Goal: Transaction & Acquisition: Purchase product/service

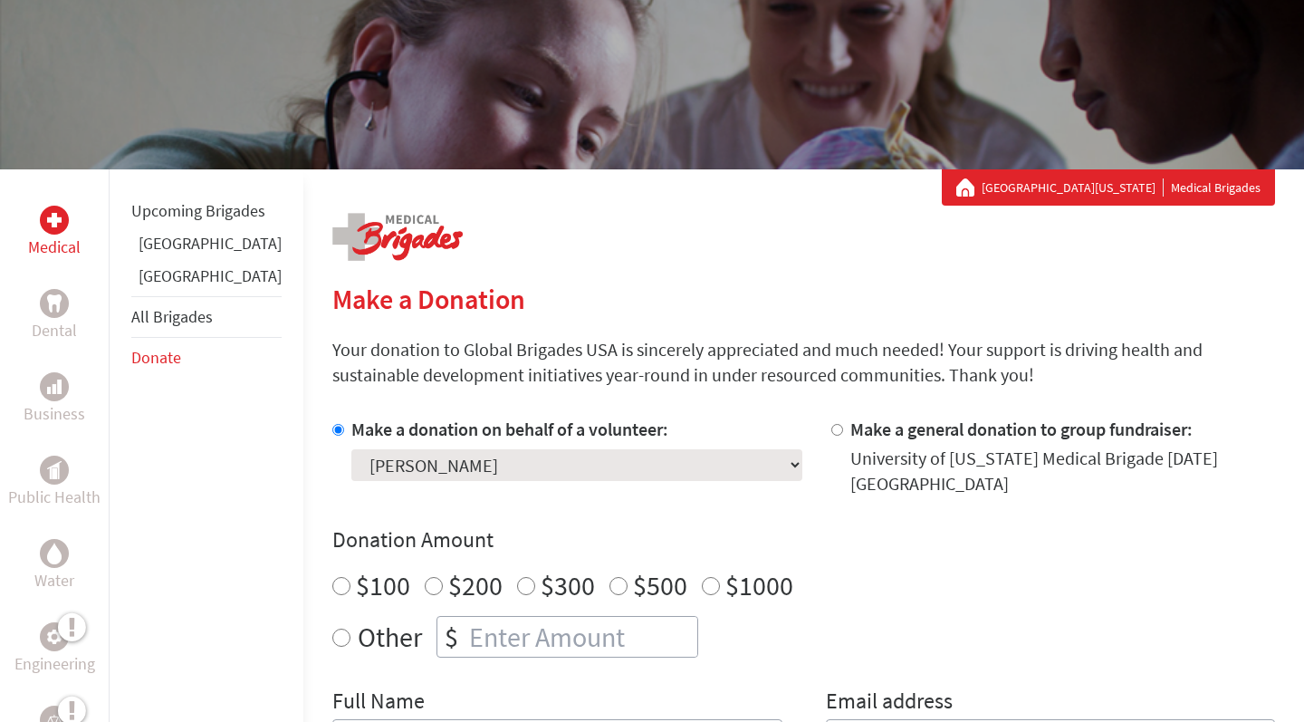
scroll to position [168, 0]
click at [358, 478] on div "Make a donation on behalf of a volunteer: Select a volunteer... [PERSON_NAME] […" at bounding box center [803, 597] width 942 height 362
click at [356, 568] on label "$100" at bounding box center [383, 585] width 54 height 34
click at [332, 577] on input "$100" at bounding box center [341, 586] width 18 height 18
radio input "true"
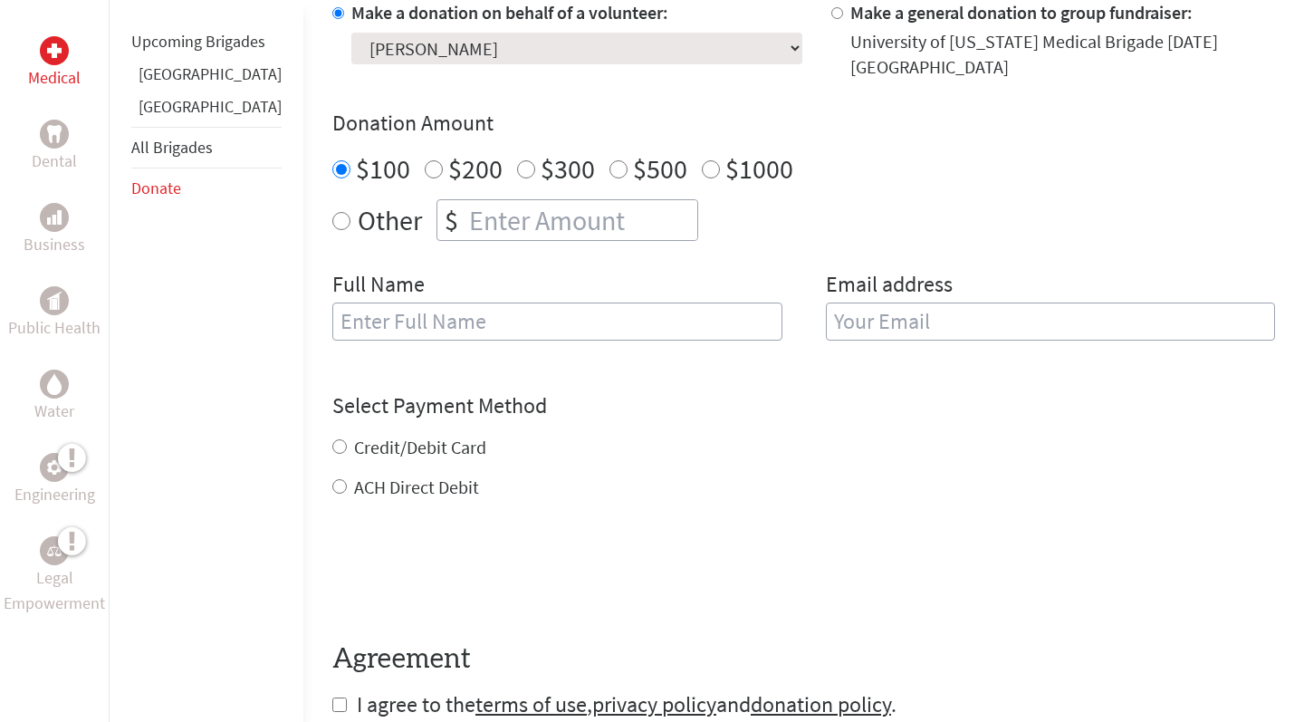
scroll to position [595, 0]
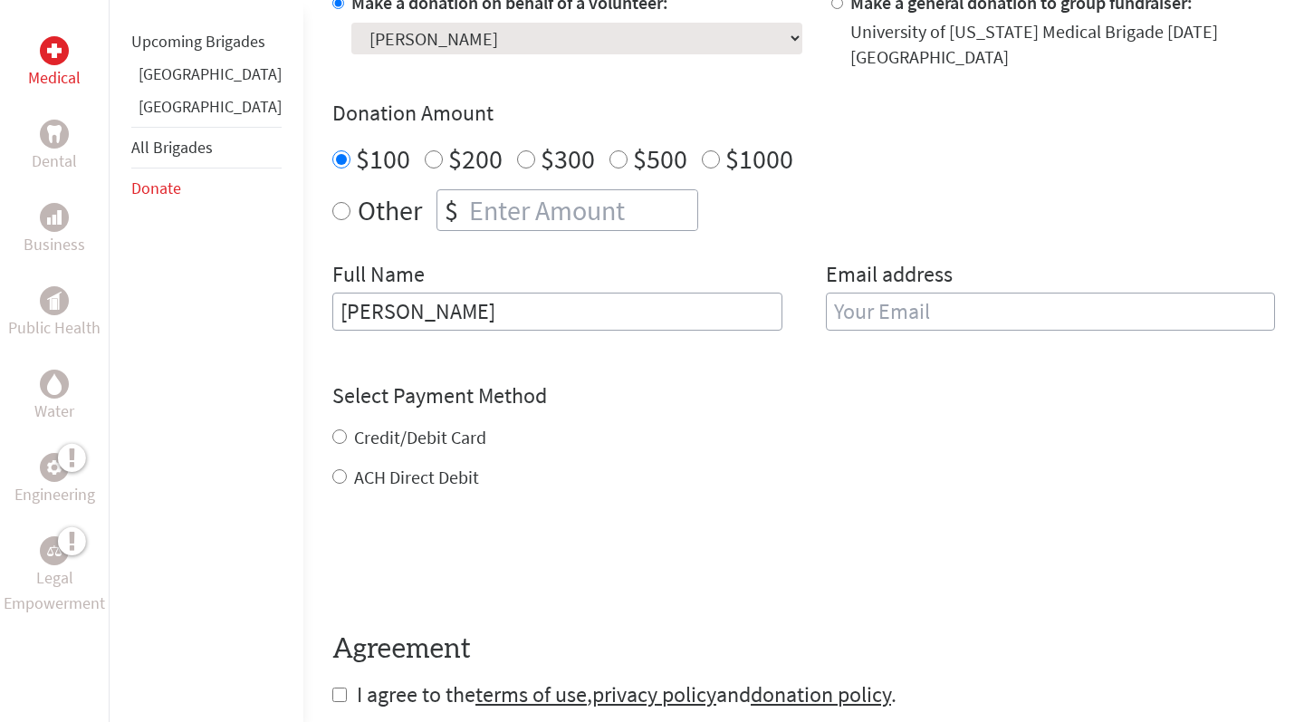
type input "[PERSON_NAME]"
click at [397, 426] on label "Credit/Debit Card" at bounding box center [420, 437] width 132 height 23
click at [347, 429] on input "Credit/Debit Card" at bounding box center [339, 436] width 14 height 14
radio input "true"
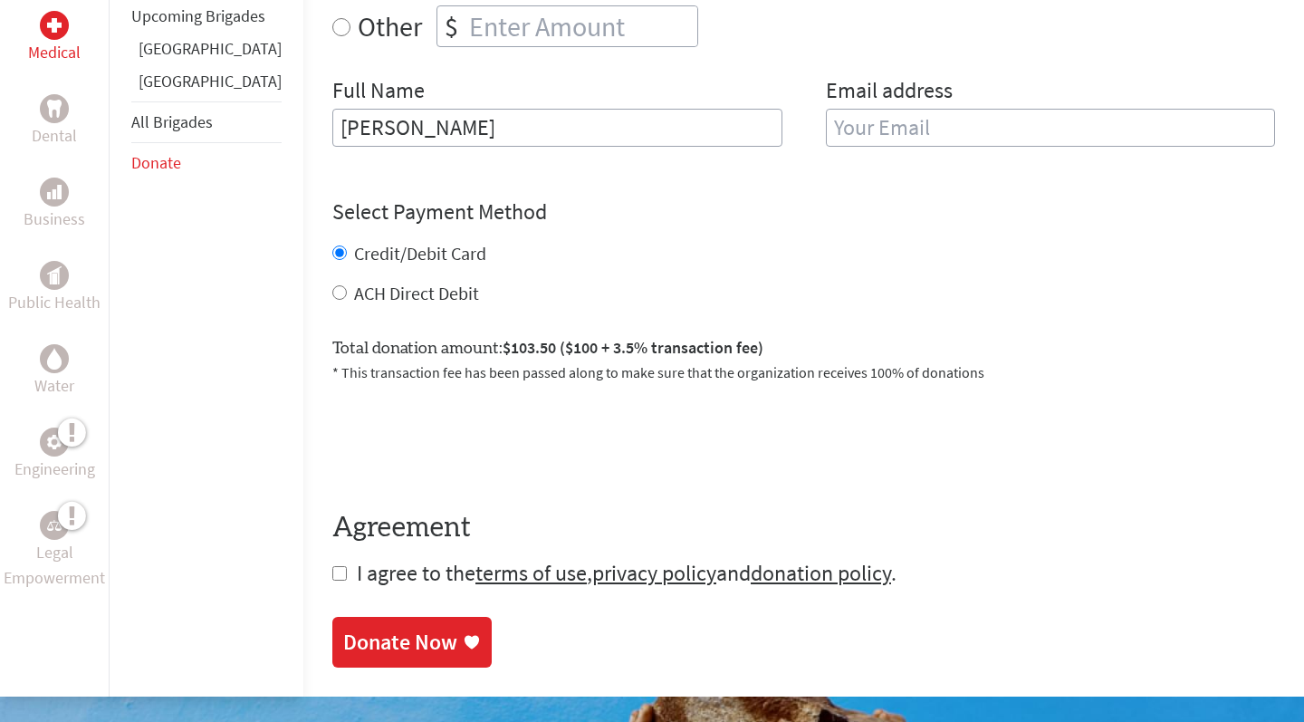
scroll to position [793, 0]
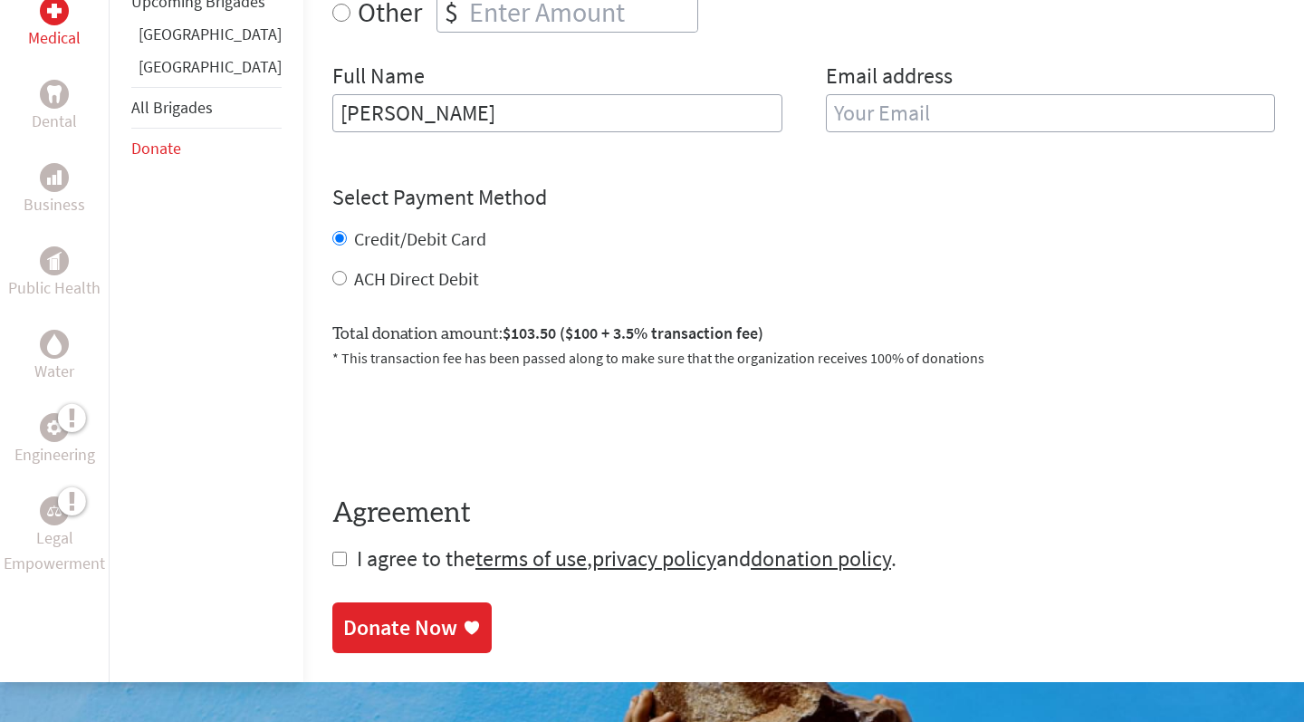
click at [332, 543] on form "Make a donation on behalf of a volunteer: Select a volunteer... [PERSON_NAME] […" at bounding box center [803, 182] width 942 height 781
click at [332, 551] on input "checkbox" at bounding box center [339, 558] width 14 height 14
checkbox input "true"
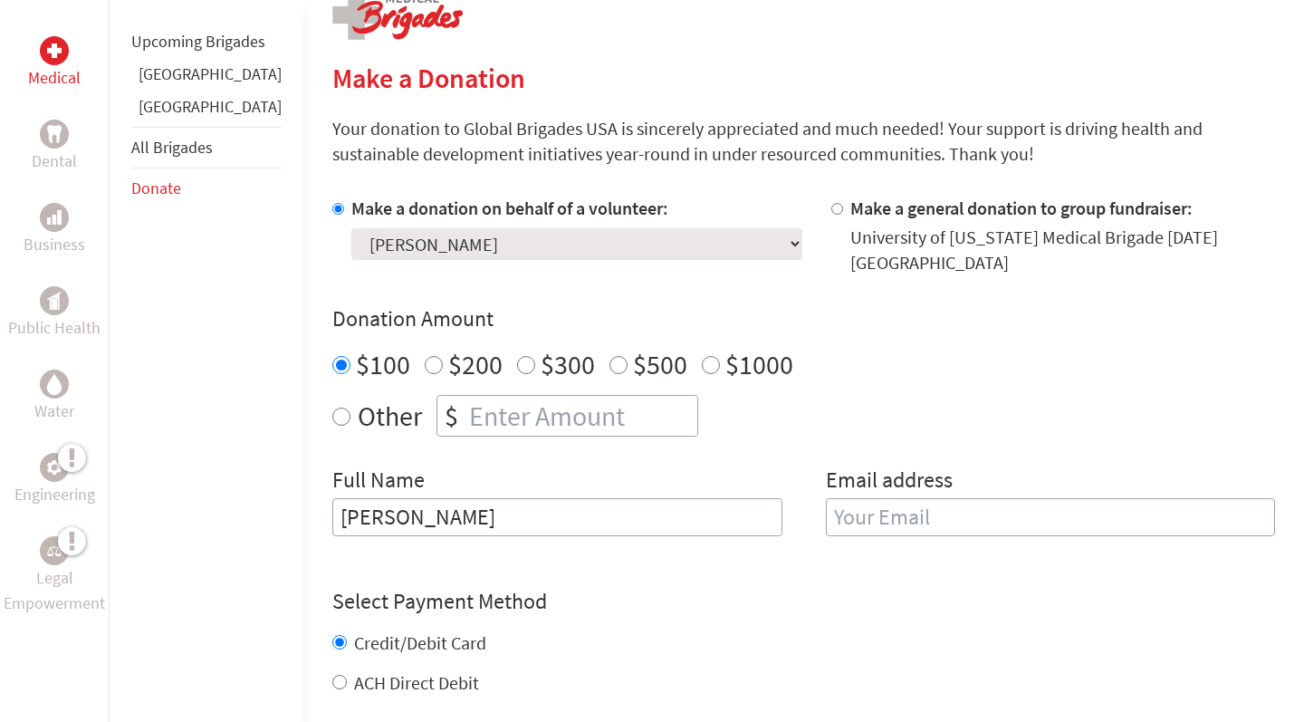
scroll to position [401, 0]
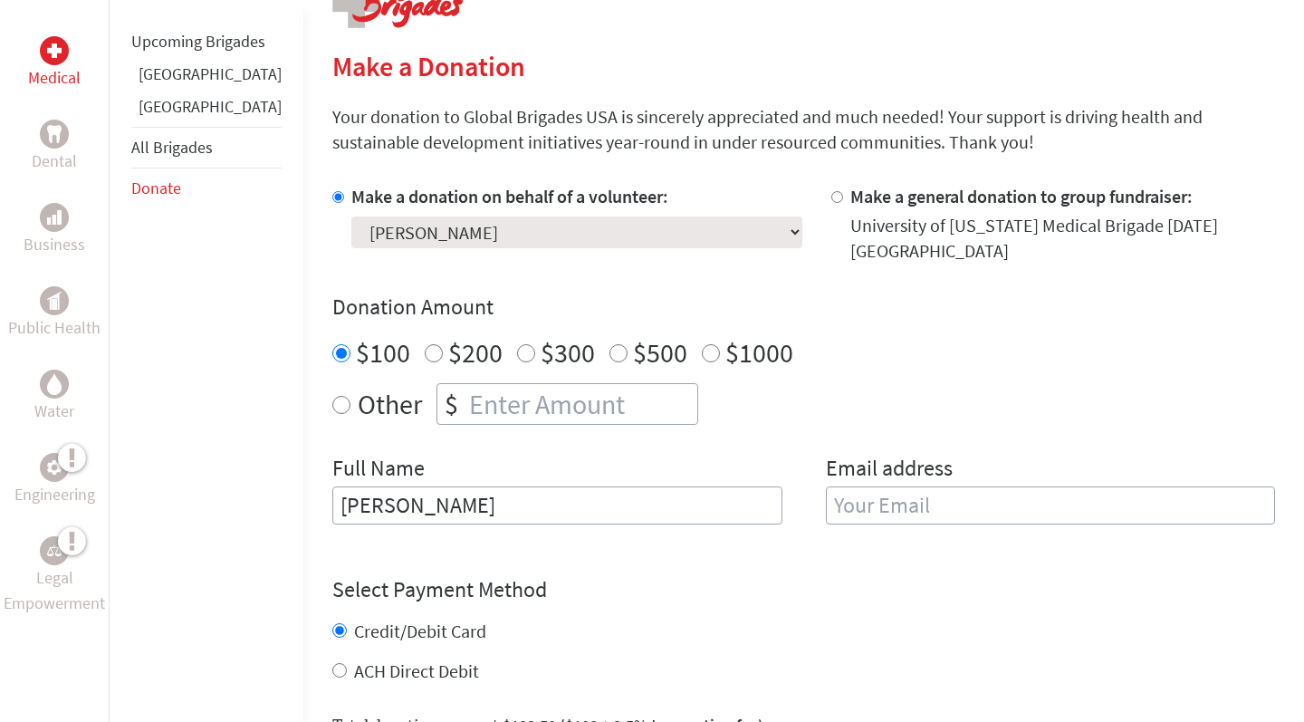
click at [925, 383] on div "Other $" at bounding box center [803, 404] width 942 height 42
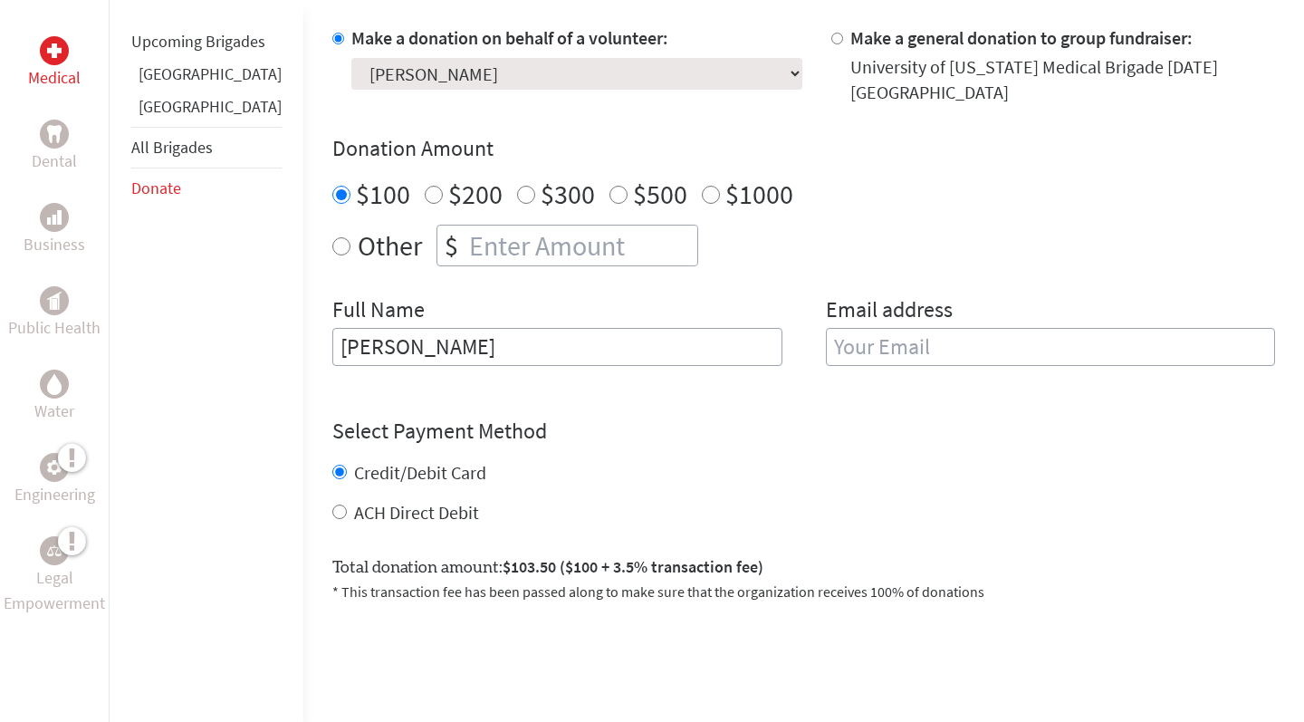
scroll to position [515, 0]
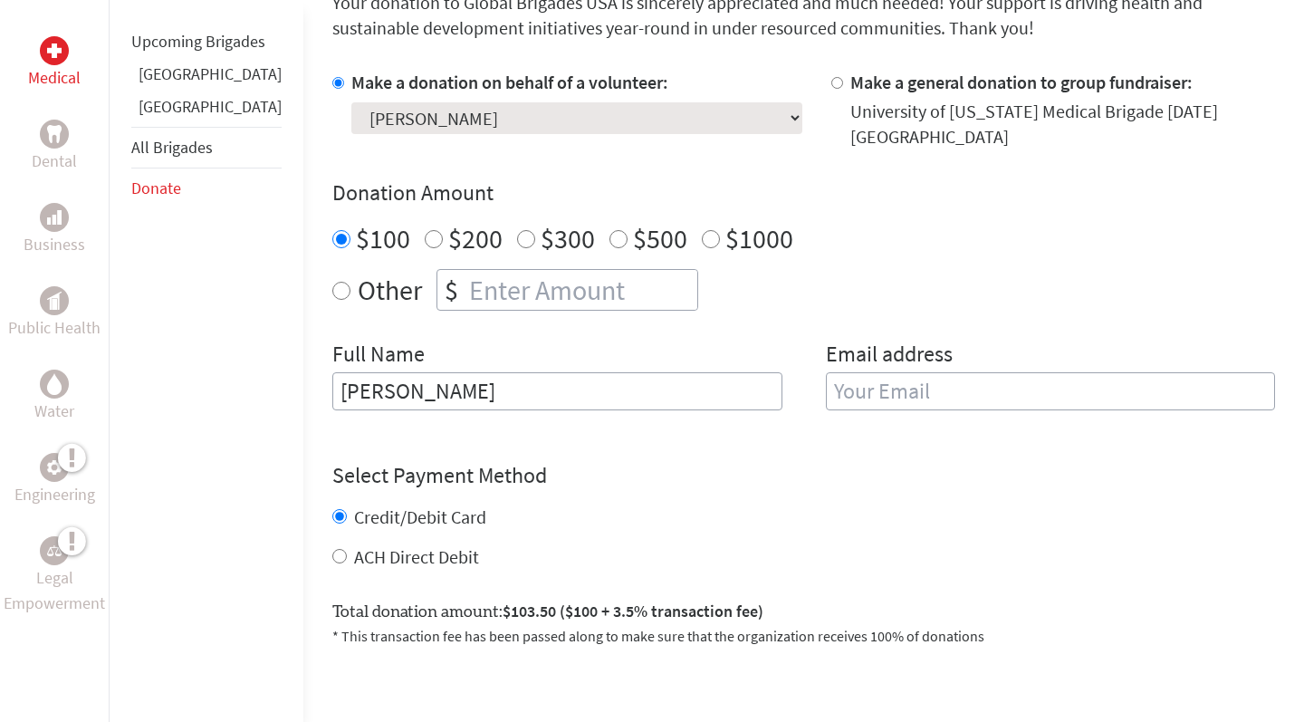
click at [924, 372] on input "email" at bounding box center [1051, 391] width 450 height 38
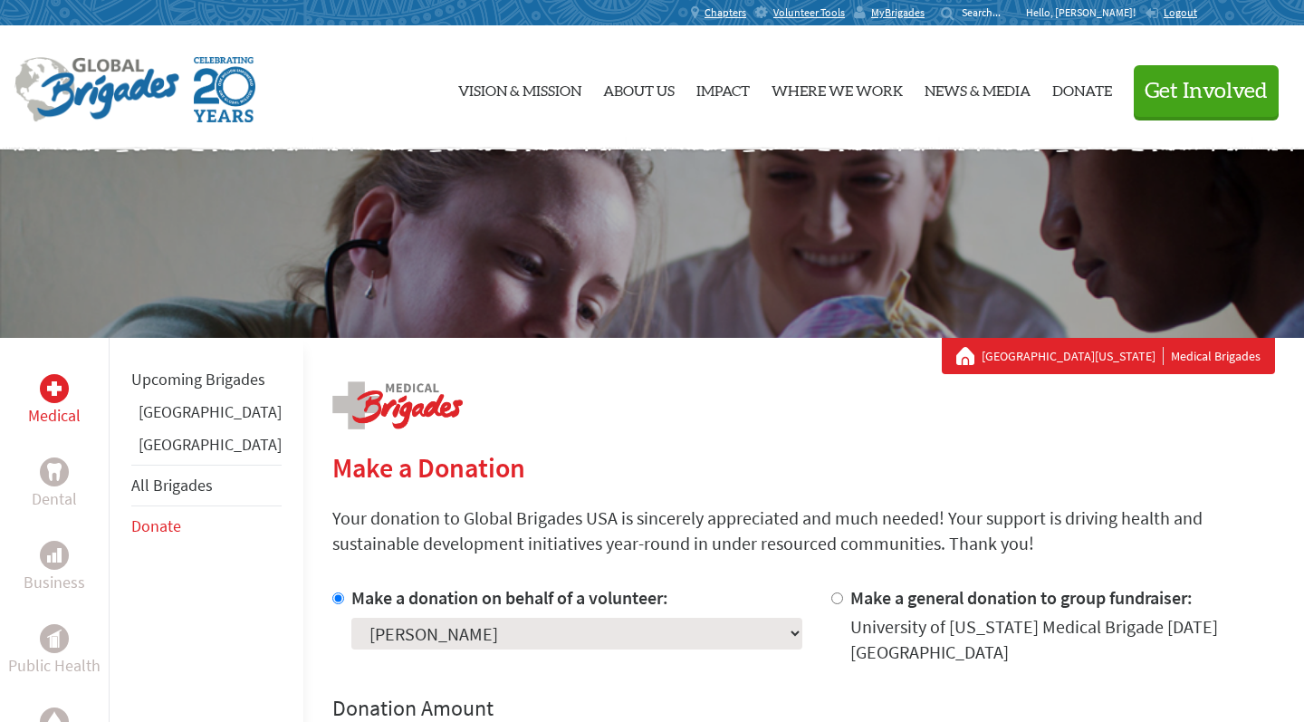
scroll to position [0, 0]
